Goal: Information Seeking & Learning: Learn about a topic

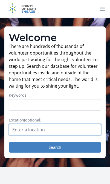
click at [16, 128] on input "text" at bounding box center [55, 130] width 93 height 12
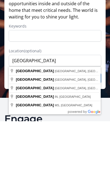
type input "[GEOGRAPHIC_DATA], [GEOGRAPHIC_DATA], [GEOGRAPHIC_DATA]"
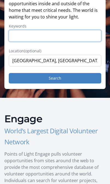
click at [18, 33] on input "Keywords" at bounding box center [55, 36] width 93 height 12
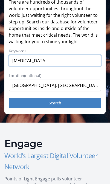
type input "[MEDICAL_DATA]"
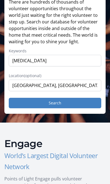
click at [54, 105] on button "Search" at bounding box center [55, 103] width 93 height 10
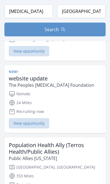
scroll to position [120, 0]
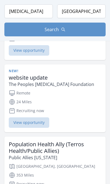
click at [28, 122] on span "View opportunity" at bounding box center [29, 122] width 41 height 10
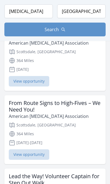
scroll to position [541, 0]
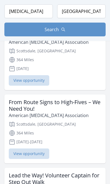
click at [30, 148] on span "View opportunity" at bounding box center [29, 153] width 41 height 10
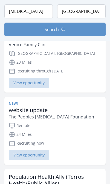
scroll to position [0, 0]
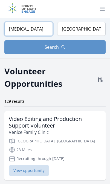
click at [13, 30] on input "[MEDICAL_DATA]" at bounding box center [28, 29] width 49 height 14
type input "d"
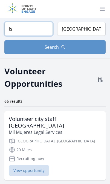
type input "l"
click button "submit" at bounding box center [0, 0] width 0 height 0
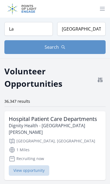
type input "L"
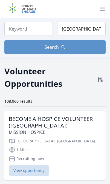
type input "lstino"
